Goal: Feedback & Contribution: Submit feedback/report problem

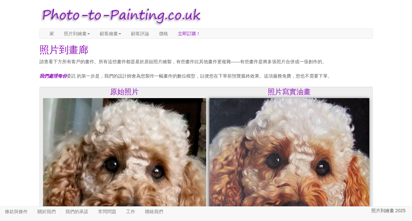
scroll to position [1457, 0]
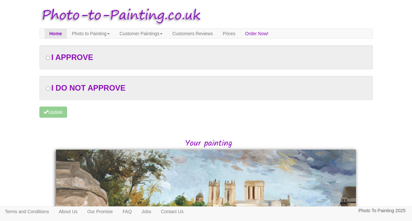
scroll to position [150, 0]
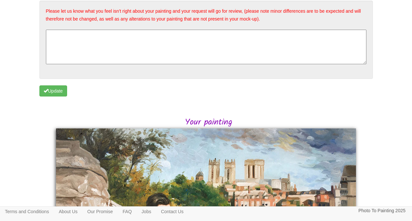
scroll to position [49, 0]
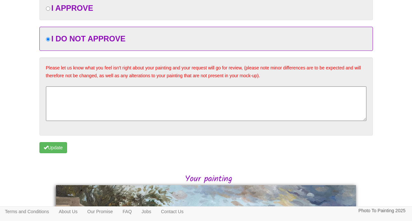
click at [171, 101] on textarea at bounding box center [206, 103] width 321 height 35
type textarea "I"
paste textarea "we’d like to adjust."
click at [120, 93] on textarea "Hi I have sent the details that I we’d like to adjust." at bounding box center [206, 103] width 321 height 35
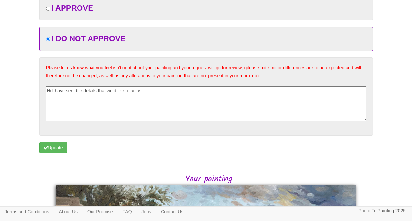
click at [180, 93] on textarea "Hi I have sent the details that we’d like to adjust." at bounding box center [206, 103] width 321 height 35
type textarea "Hi I have sent the details that we’d like to adjust. Thanks"
click at [60, 144] on button "Update" at bounding box center [53, 147] width 28 height 11
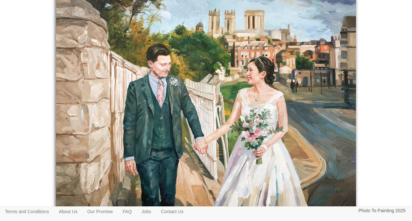
scroll to position [162, 0]
